Goal: Information Seeking & Learning: Learn about a topic

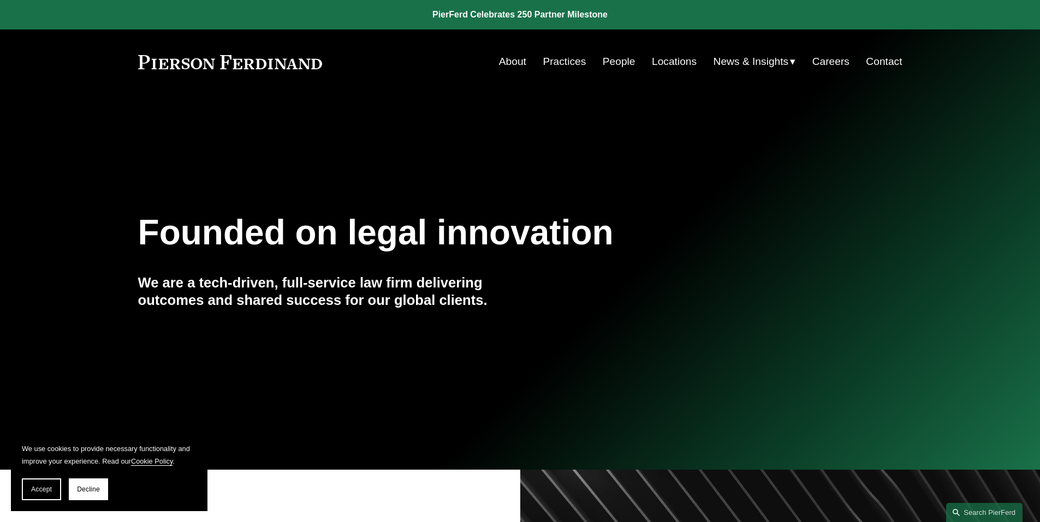
click at [0, 0] on span "Blogs" at bounding box center [0, 0] width 0 height 0
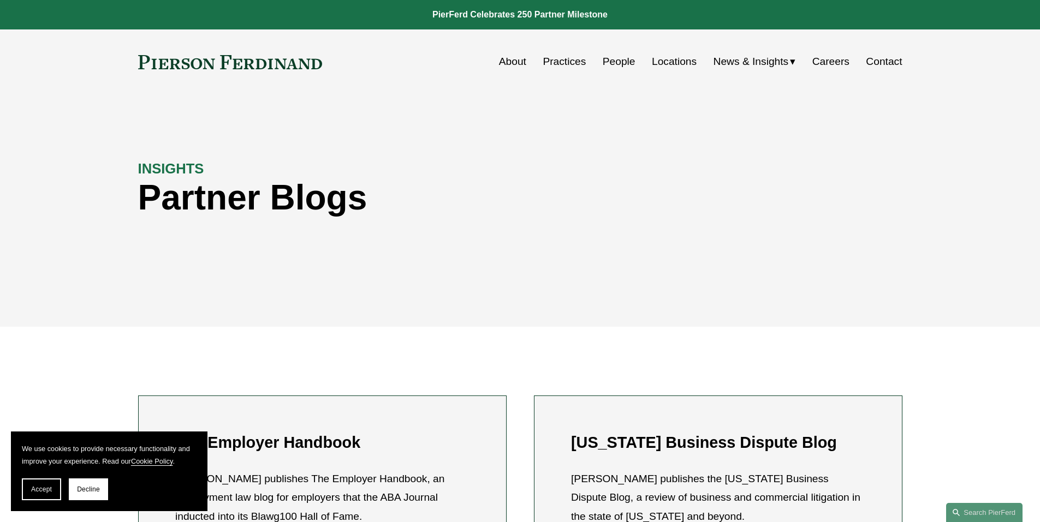
click at [0, 0] on span "Insights" at bounding box center [0, 0] width 0 height 0
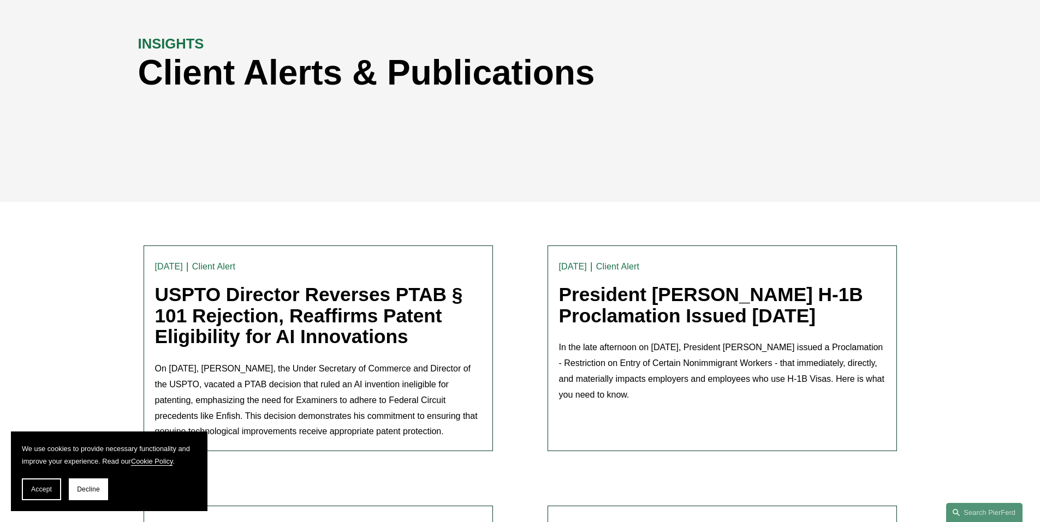
scroll to position [182, 0]
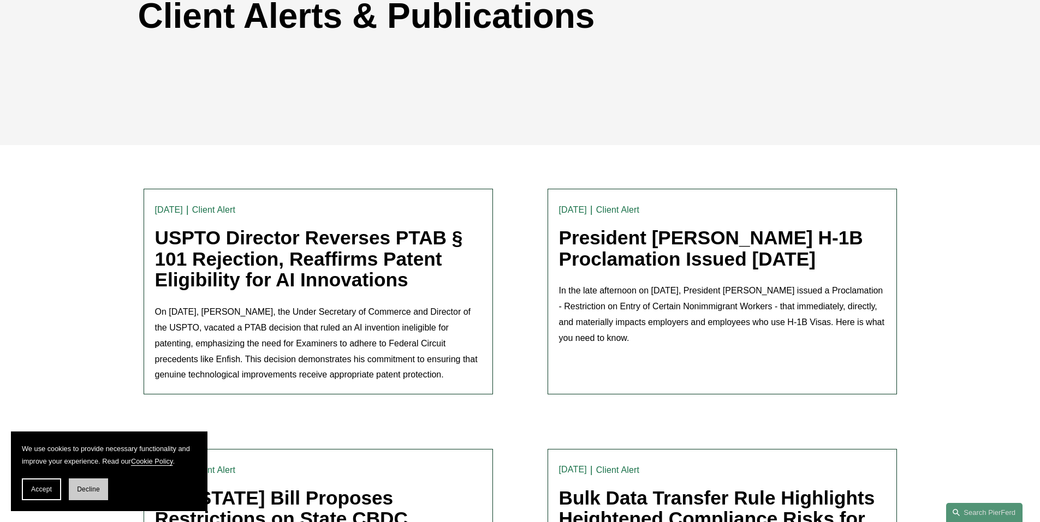
click at [83, 484] on button "Decline" at bounding box center [88, 490] width 39 height 22
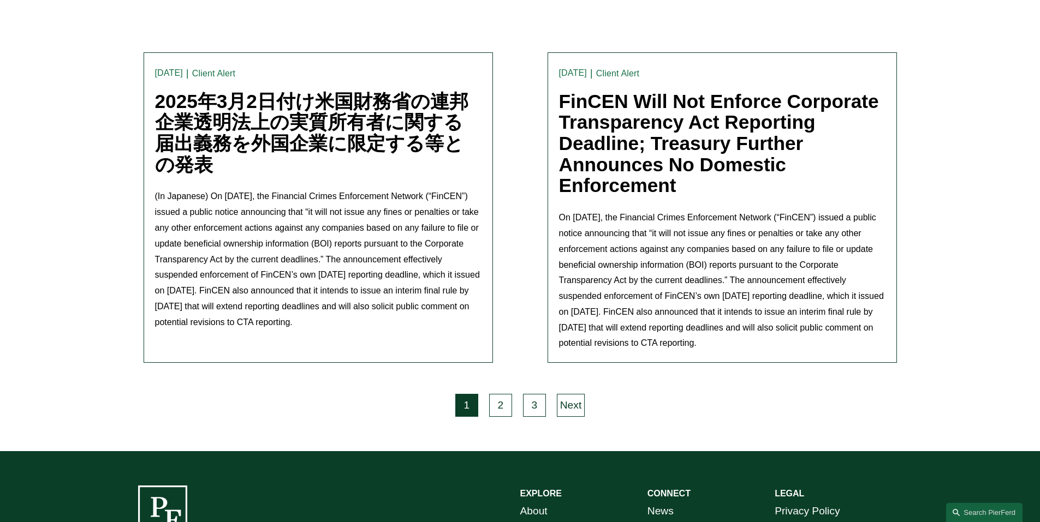
scroll to position [3002, 0]
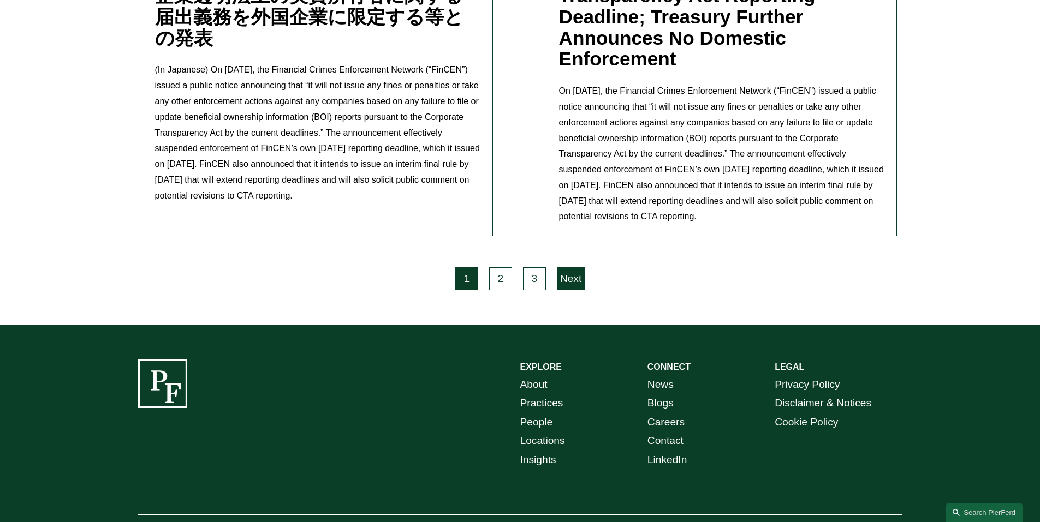
click at [573, 267] on link "Next" at bounding box center [571, 278] width 28 height 23
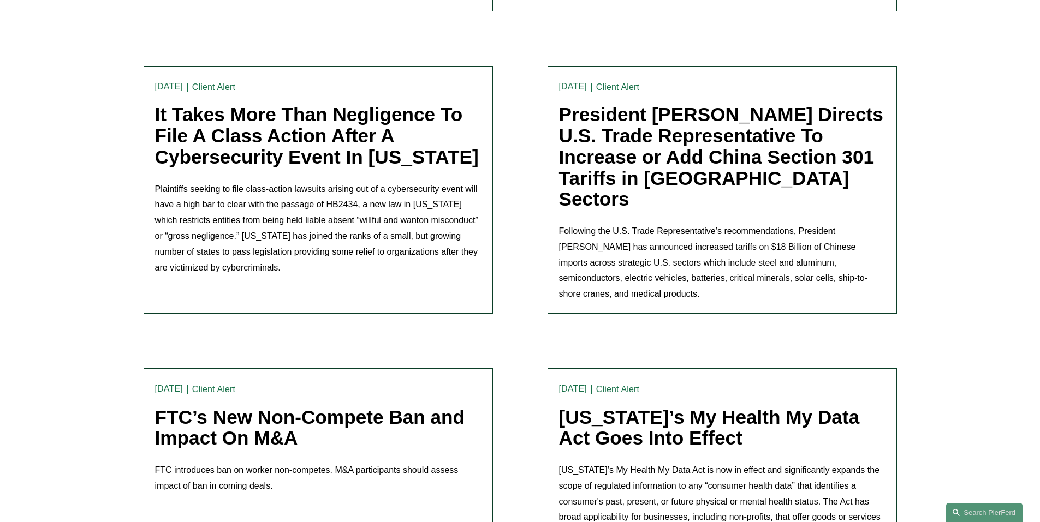
scroll to position [3034, 0]
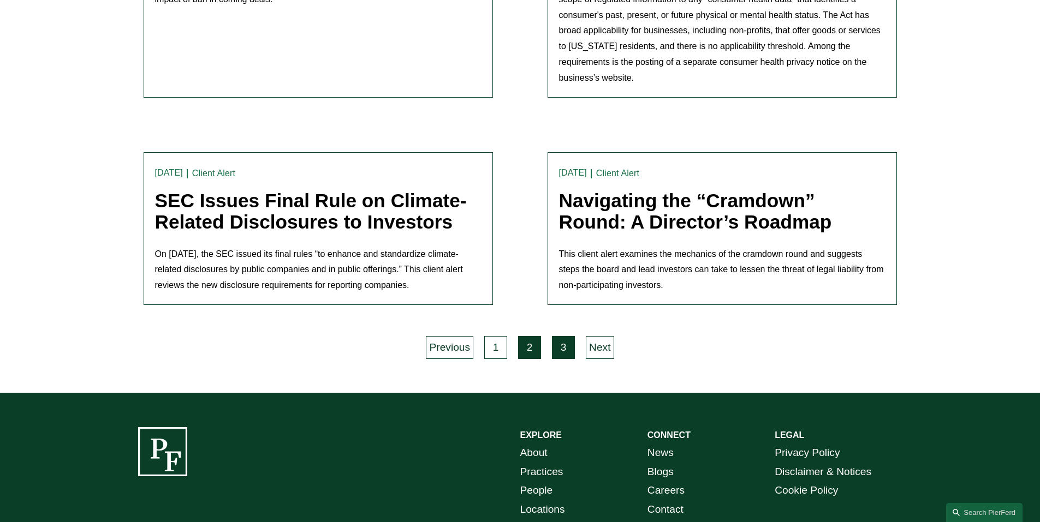
click at [572, 336] on link "3" at bounding box center [563, 347] width 23 height 23
